Goal: Information Seeking & Learning: Understand process/instructions

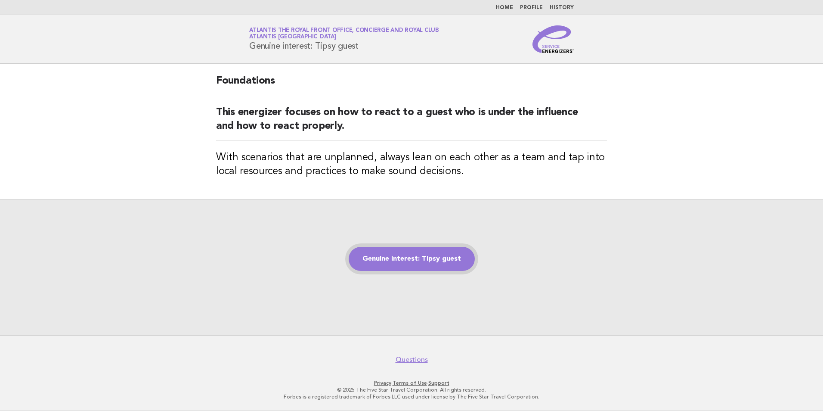
drag, startPoint x: 0, startPoint y: 0, endPoint x: 381, endPoint y: 258, distance: 460.0
click at [381, 258] on link "Genuine interest: Tipsy guest" at bounding box center [412, 259] width 126 height 24
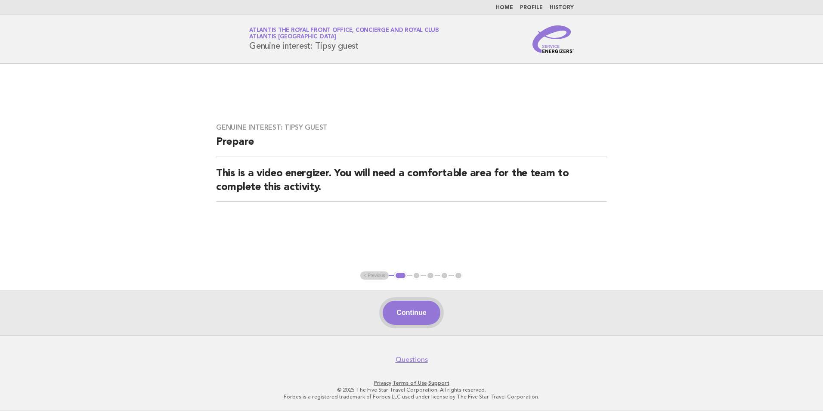
click at [411, 316] on button "Continue" at bounding box center [411, 313] width 57 height 24
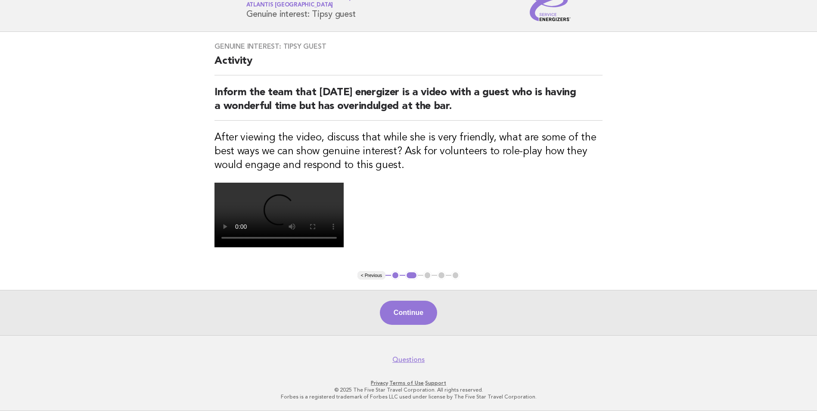
scroll to position [129, 0]
click at [666, 119] on main "Genuine interest: Tipsy guest Activity Inform the team that [DATE] energizer is…" at bounding box center [408, 183] width 817 height 303
click at [415, 325] on button "Continue" at bounding box center [408, 313] width 57 height 24
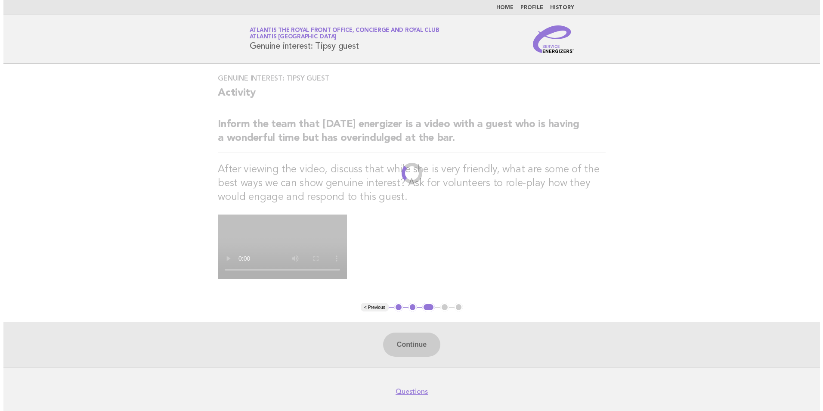
scroll to position [0, 0]
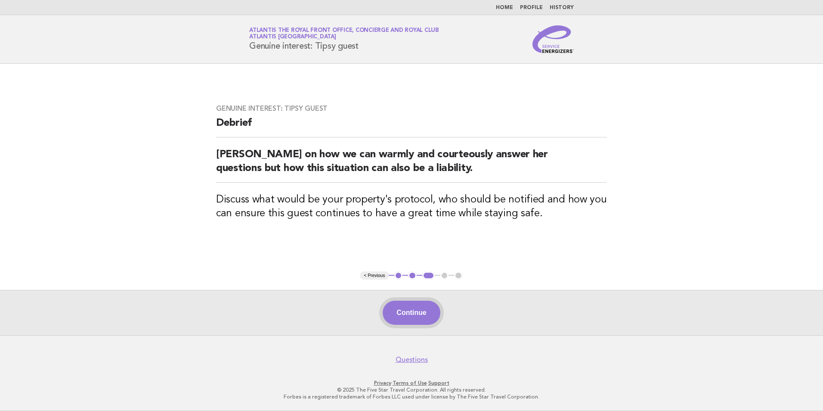
click at [403, 314] on button "Continue" at bounding box center [411, 313] width 57 height 24
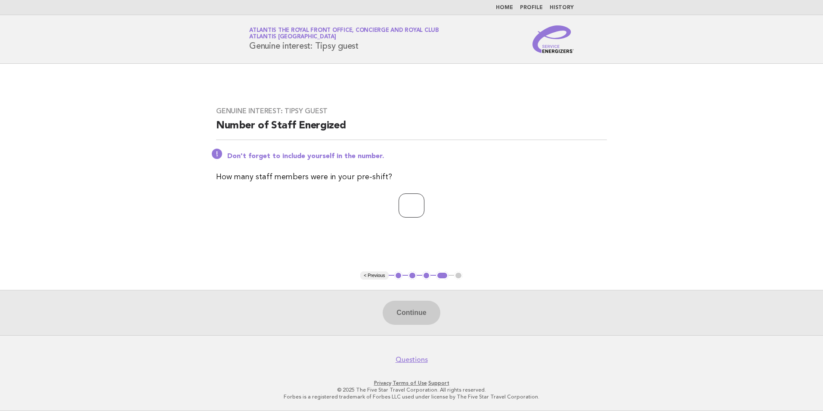
click at [422, 203] on input "number" at bounding box center [412, 205] width 26 height 24
type input "*"
click at [394, 304] on button "Continue" at bounding box center [411, 313] width 57 height 24
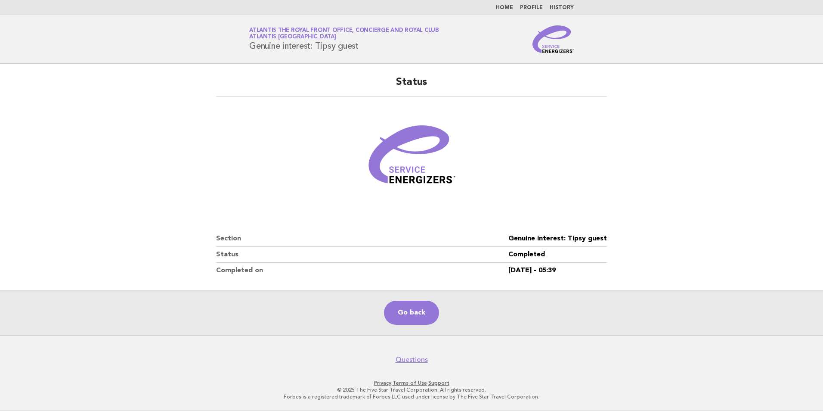
drag, startPoint x: 393, startPoint y: 314, endPoint x: 384, endPoint y: 309, distance: 10.3
click at [393, 314] on link "Go back" at bounding box center [411, 313] width 55 height 24
drag, startPoint x: 161, startPoint y: 23, endPoint x: 100, endPoint y: 13, distance: 62.4
drag, startPoint x: 100, startPoint y: 13, endPoint x: 59, endPoint y: 64, distance: 65.2
click at [59, 64] on main "Status Section Genuine interest: Tipsy guest Status Completed Completed on [DAT…" at bounding box center [411, 199] width 823 height 271
